Goal: Information Seeking & Learning: Check status

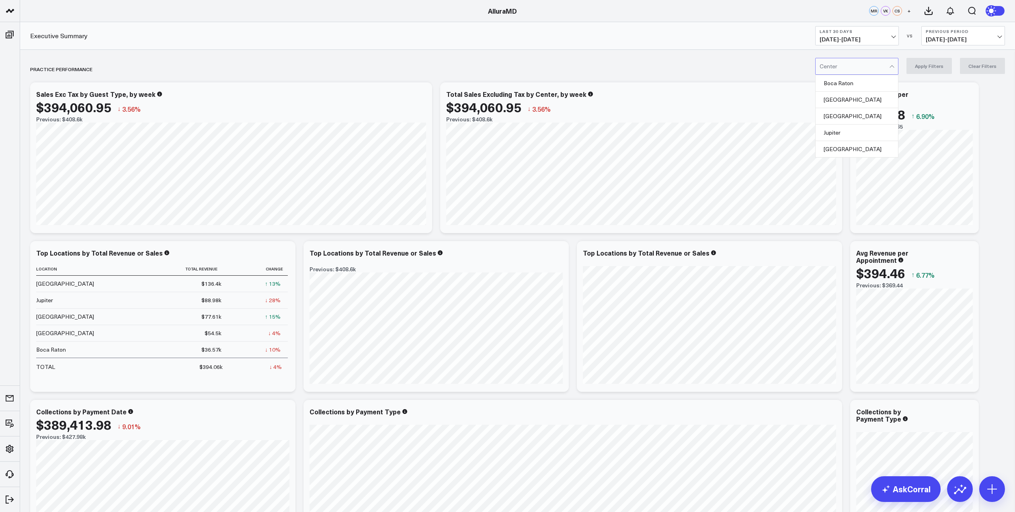
click at [856, 71] on div at bounding box center [855, 66] width 70 height 16
click at [841, 146] on div "[GEOGRAPHIC_DATA]" at bounding box center [857, 149] width 82 height 16
click at [936, 65] on button "Apply Filters" at bounding box center [929, 66] width 45 height 16
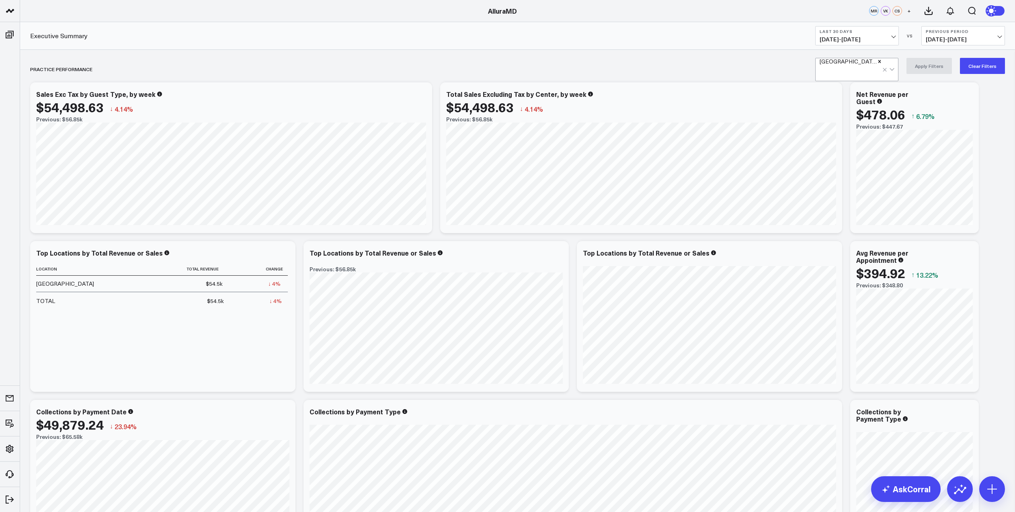
click at [871, 34] on button "Last 30 Days [DATE] - [DATE]" at bounding box center [857, 35] width 84 height 19
click at [846, 212] on link "MTD" at bounding box center [857, 209] width 83 height 15
click at [884, 39] on span "[DATE] - [DATE]" at bounding box center [857, 39] width 75 height 6
click at [845, 147] on link "Last Week" at bounding box center [857, 147] width 83 height 15
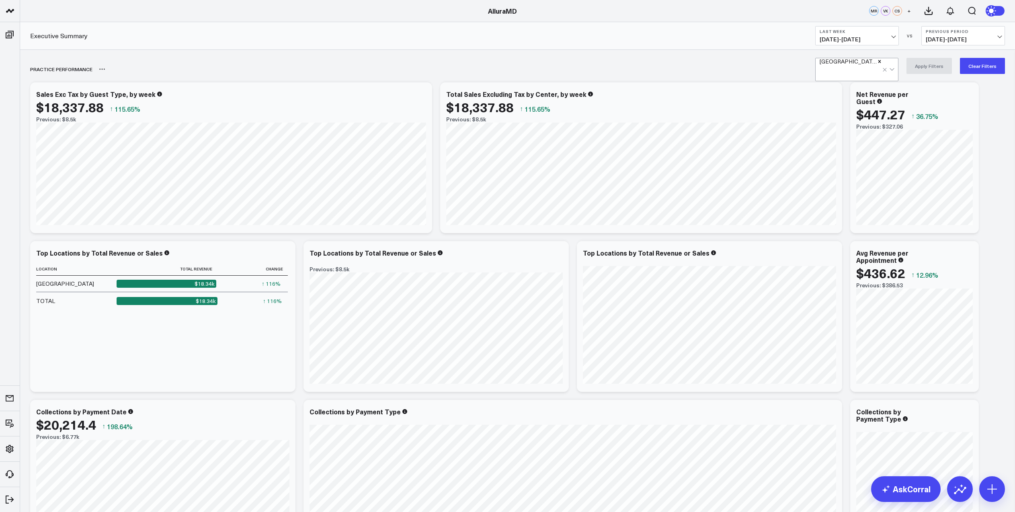
click at [426, 65] on div "PRACTICE PERFORMANCE" at bounding box center [471, 69] width 883 height 18
click at [413, 53] on div "Wellington Apply Filters Clear Filters" at bounding box center [517, 66] width 995 height 32
click at [364, 69] on div "PRACTICE PERFORMANCE" at bounding box center [471, 69] width 883 height 18
click at [231, 7] on div "AlluraMD" at bounding box center [502, 10] width 1005 height 9
click at [959, 499] on button at bounding box center [960, 489] width 26 height 26
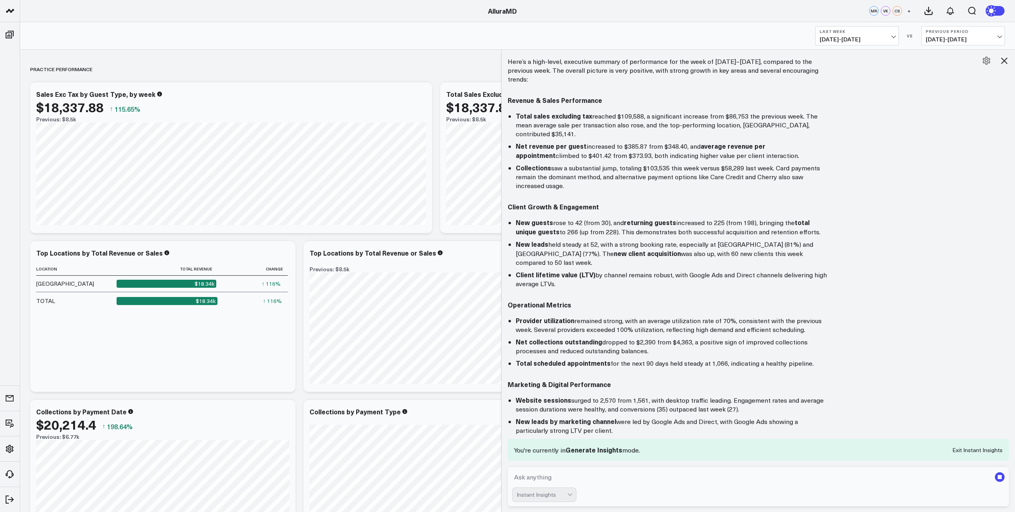
scroll to position [66, 0]
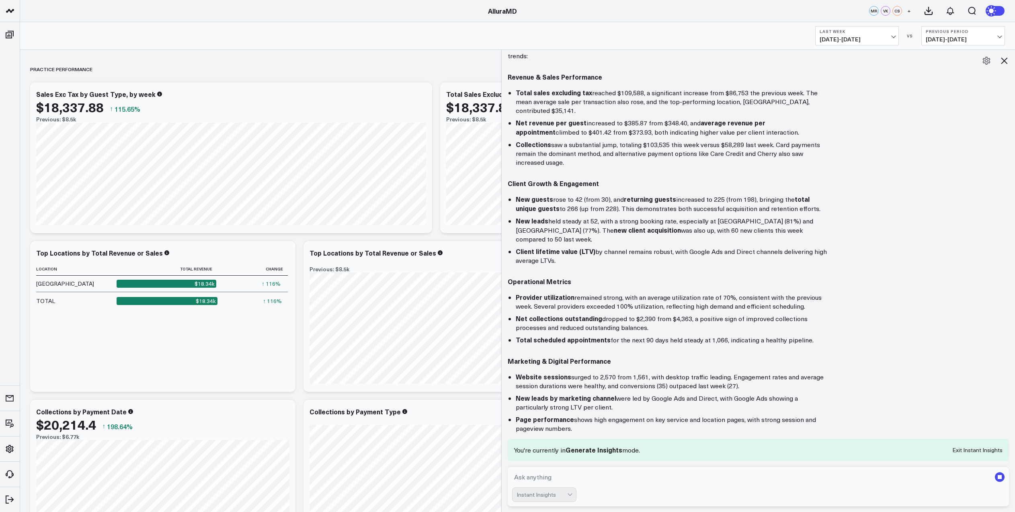
click at [1004, 60] on icon at bounding box center [1004, 60] width 6 height 6
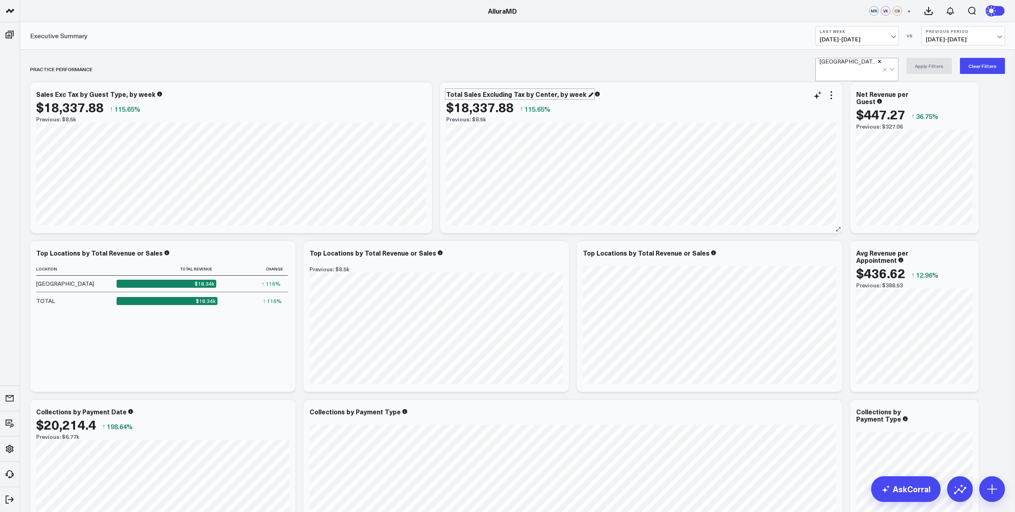
scroll to position [292, 0]
click at [896, 67] on div at bounding box center [890, 69] width 14 height 23
click at [871, 83] on div "Boca Raton" at bounding box center [857, 90] width 82 height 16
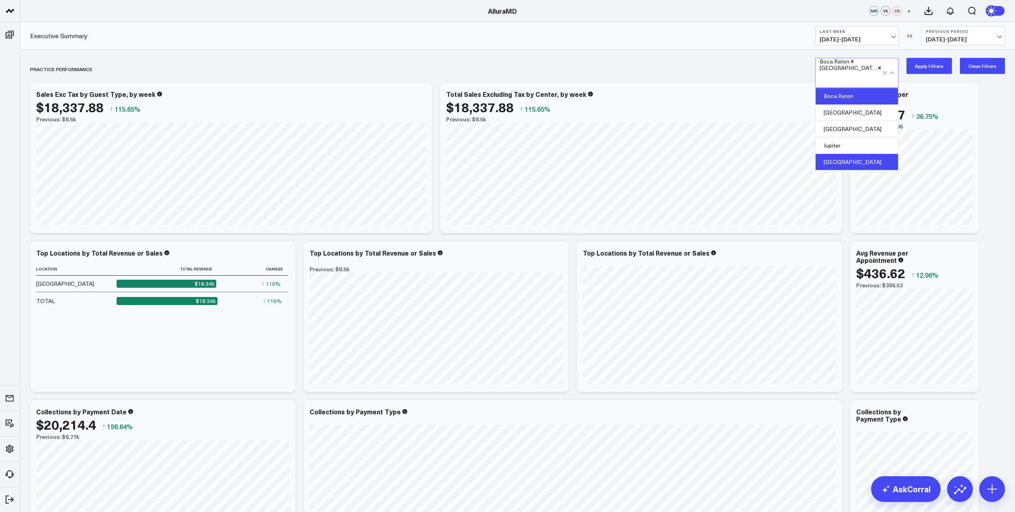
click at [877, 71] on icon "Remove Wellington" at bounding box center [880, 68] width 6 height 6
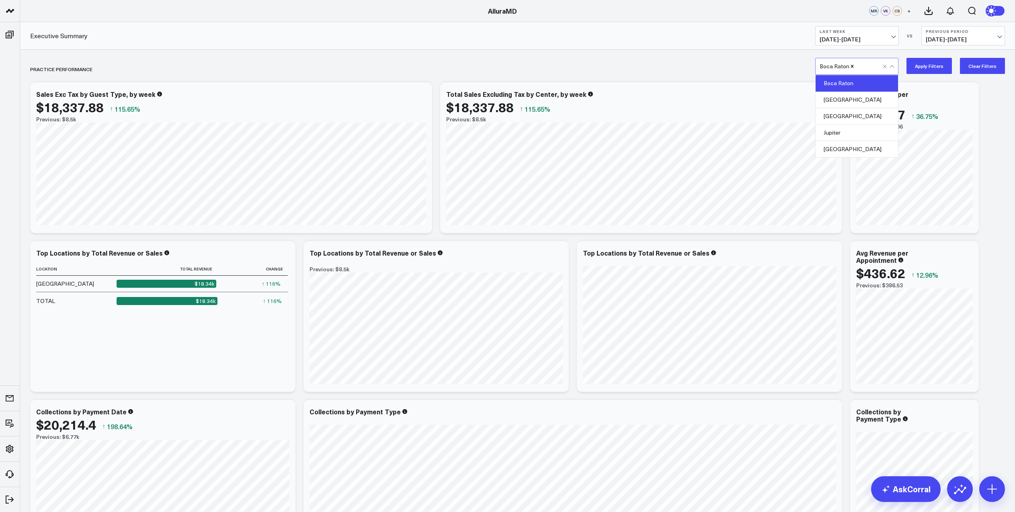
click at [938, 65] on button "Apply Filters" at bounding box center [929, 66] width 45 height 16
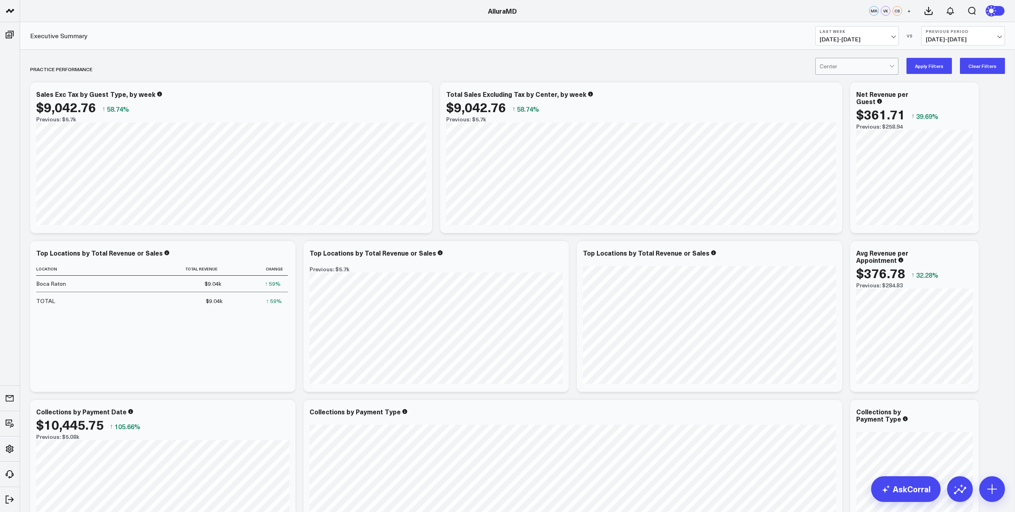
click at [893, 67] on div at bounding box center [892, 66] width 7 height 16
click at [855, 103] on div "[GEOGRAPHIC_DATA]" at bounding box center [857, 100] width 82 height 16
click at [942, 68] on button "Apply Filters" at bounding box center [929, 66] width 45 height 16
click at [889, 68] on div at bounding box center [855, 66] width 70 height 16
click at [854, 120] on div "[GEOGRAPHIC_DATA]" at bounding box center [857, 116] width 82 height 16
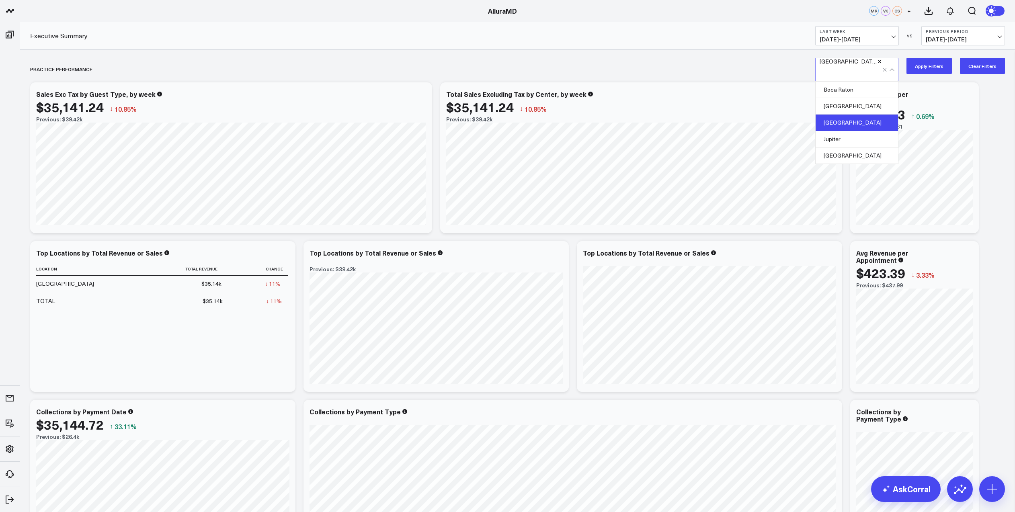
click at [931, 70] on button "Apply Filters" at bounding box center [929, 66] width 45 height 16
